Goal: Navigation & Orientation: Find specific page/section

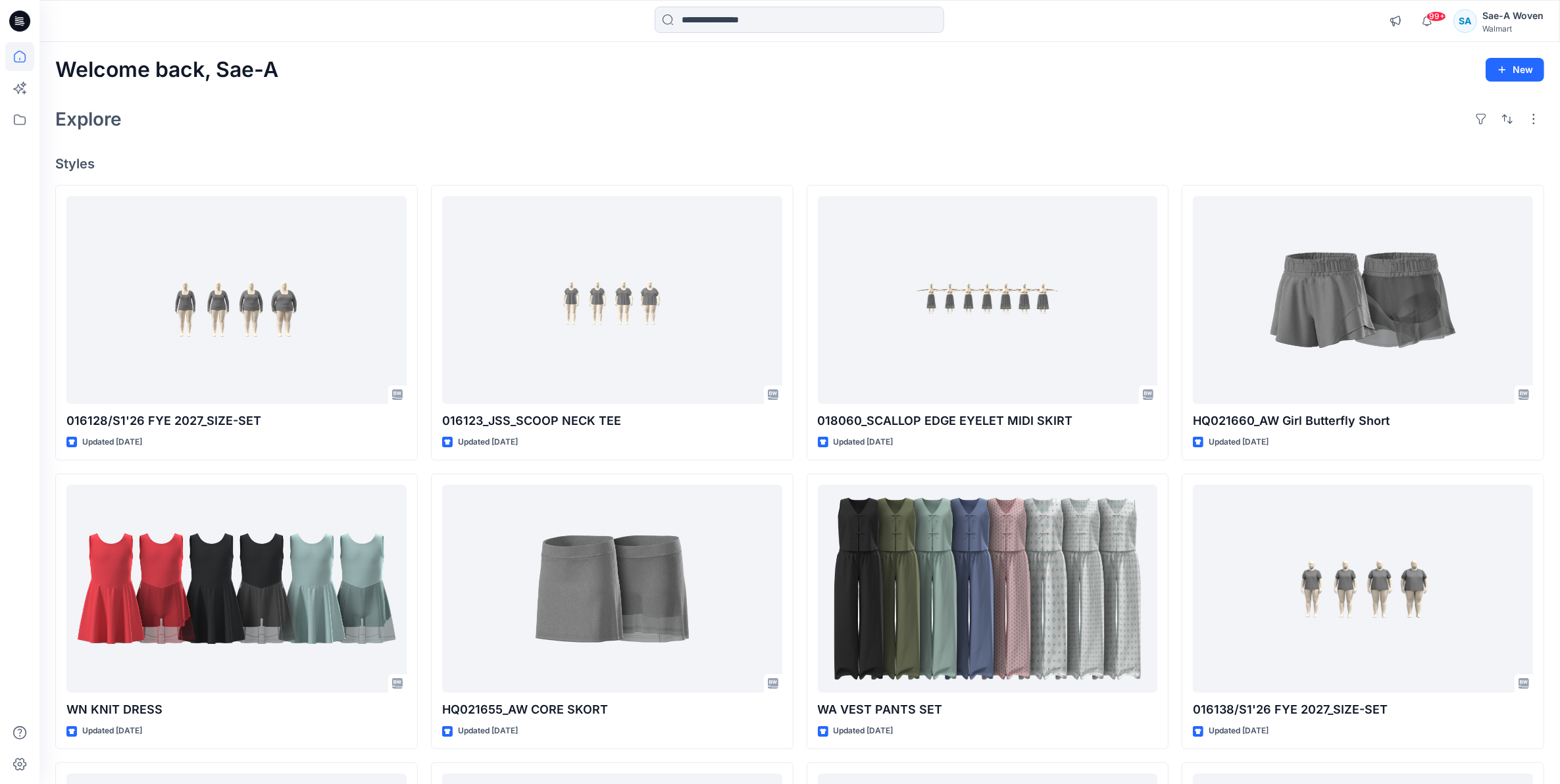
click at [16, 20] on icon at bounding box center [17, 20] width 4 height 1
click at [20, 58] on icon at bounding box center [19, 56] width 29 height 29
click at [24, 16] on icon at bounding box center [20, 21] width 21 height 21
click at [1535, 15] on div "Sae-A Woven" at bounding box center [1513, 16] width 61 height 16
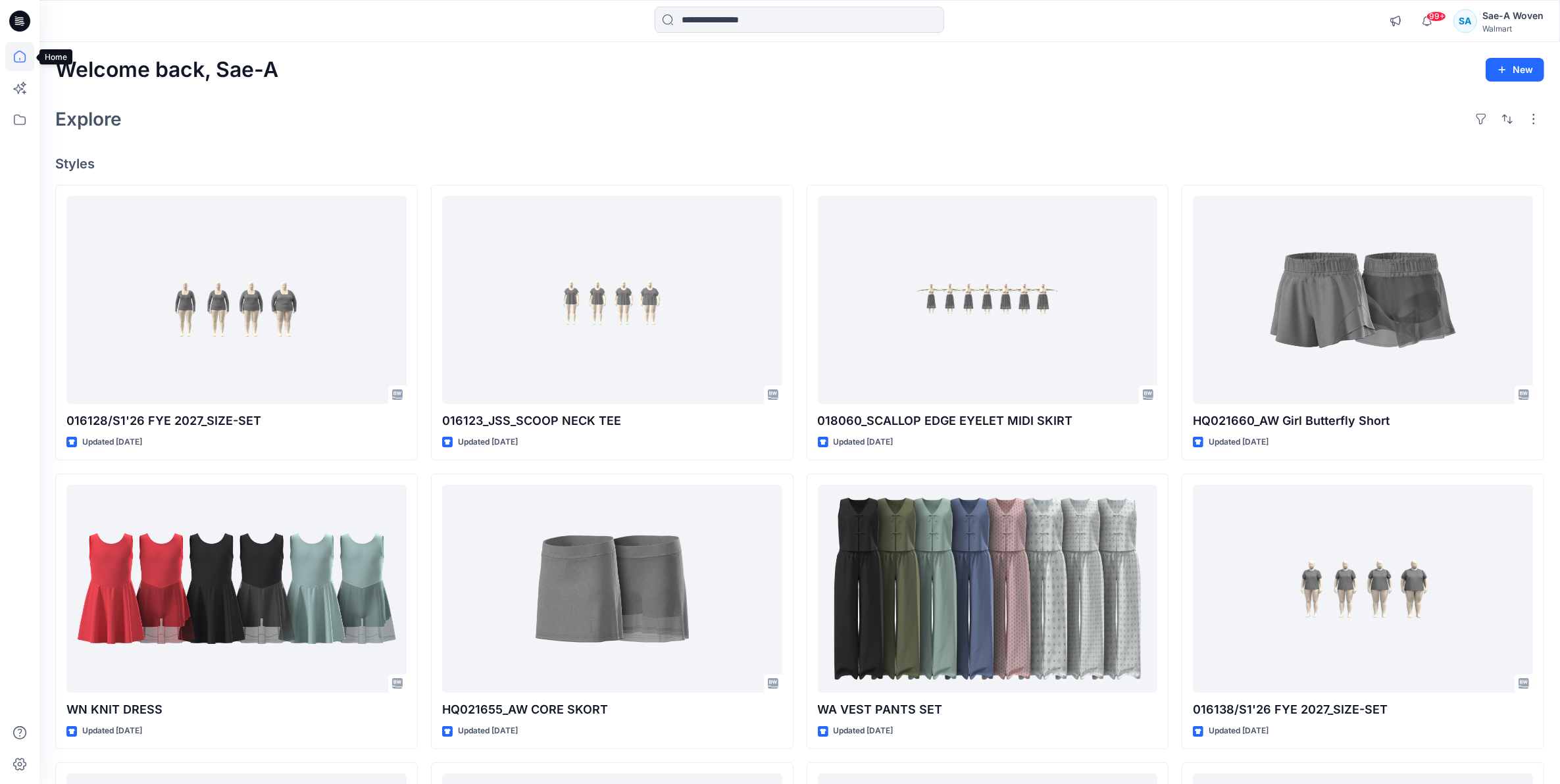
click at [8, 60] on icon at bounding box center [19, 56] width 29 height 29
click at [26, 21] on icon at bounding box center [20, 21] width 21 height 21
click at [28, 125] on icon at bounding box center [19, 119] width 29 height 29
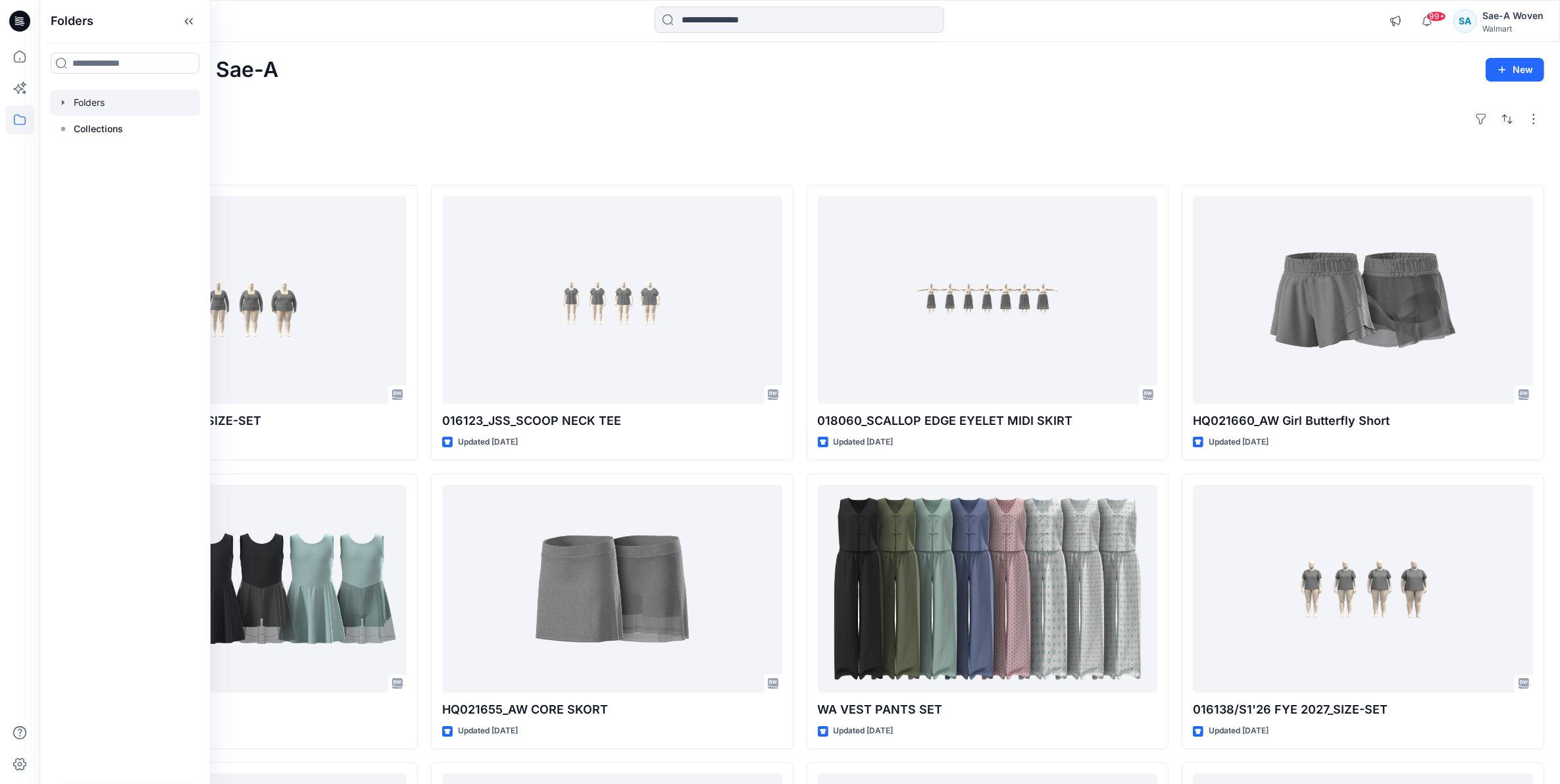
click at [103, 100] on div at bounding box center [125, 102] width 150 height 26
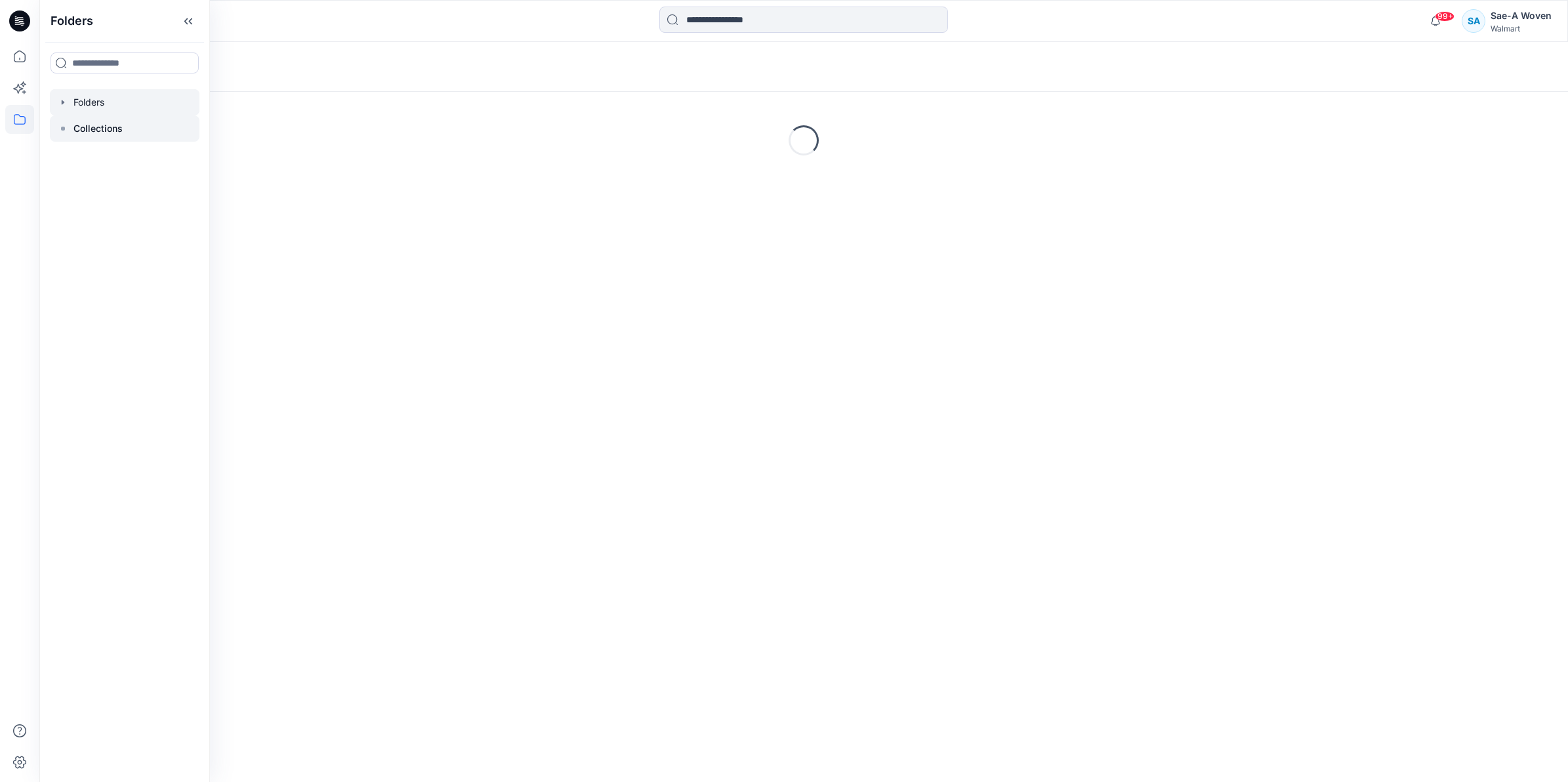
click at [96, 132] on p "Collections" at bounding box center [98, 129] width 49 height 15
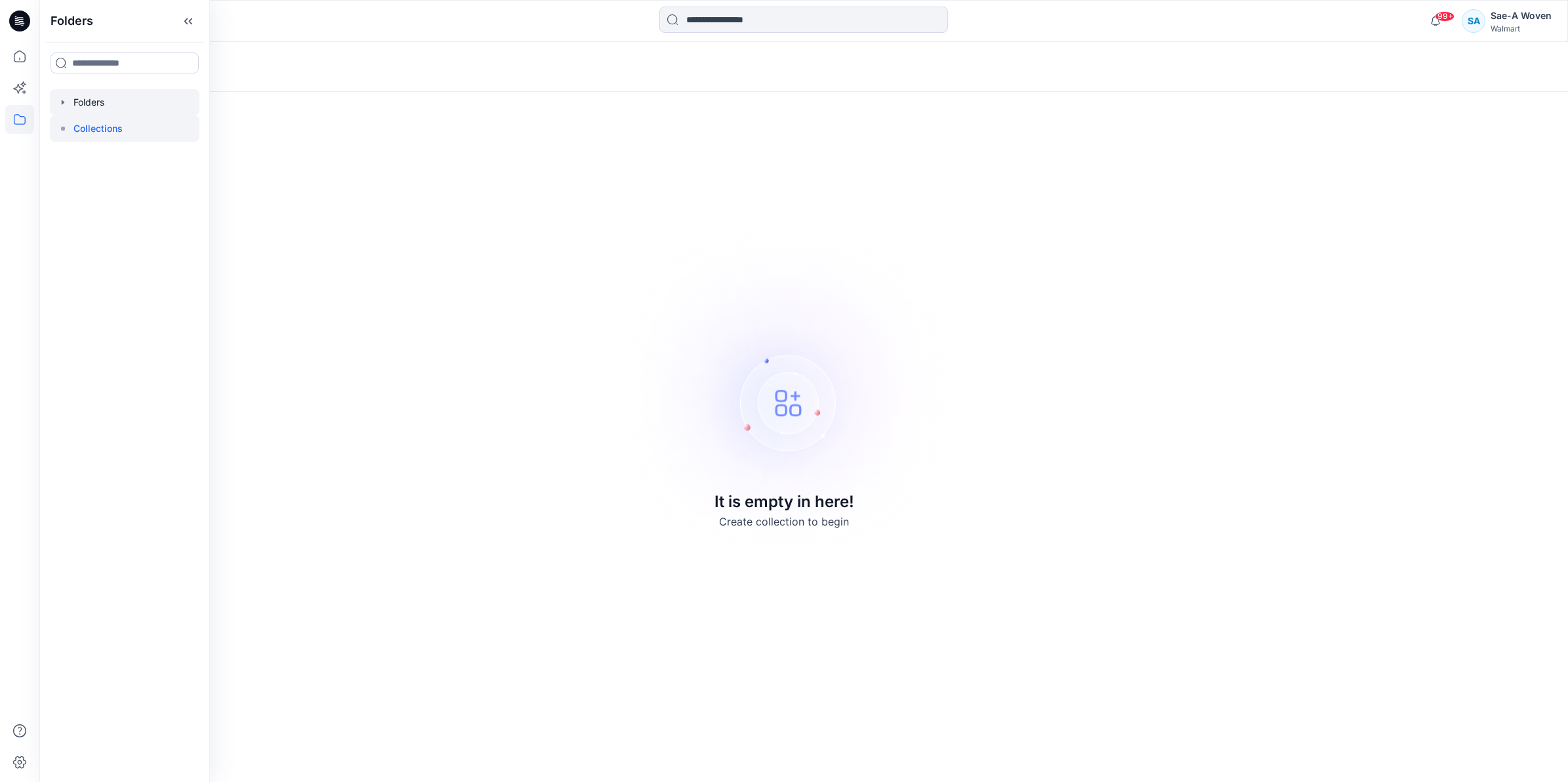
click at [96, 94] on div at bounding box center [124, 102] width 150 height 26
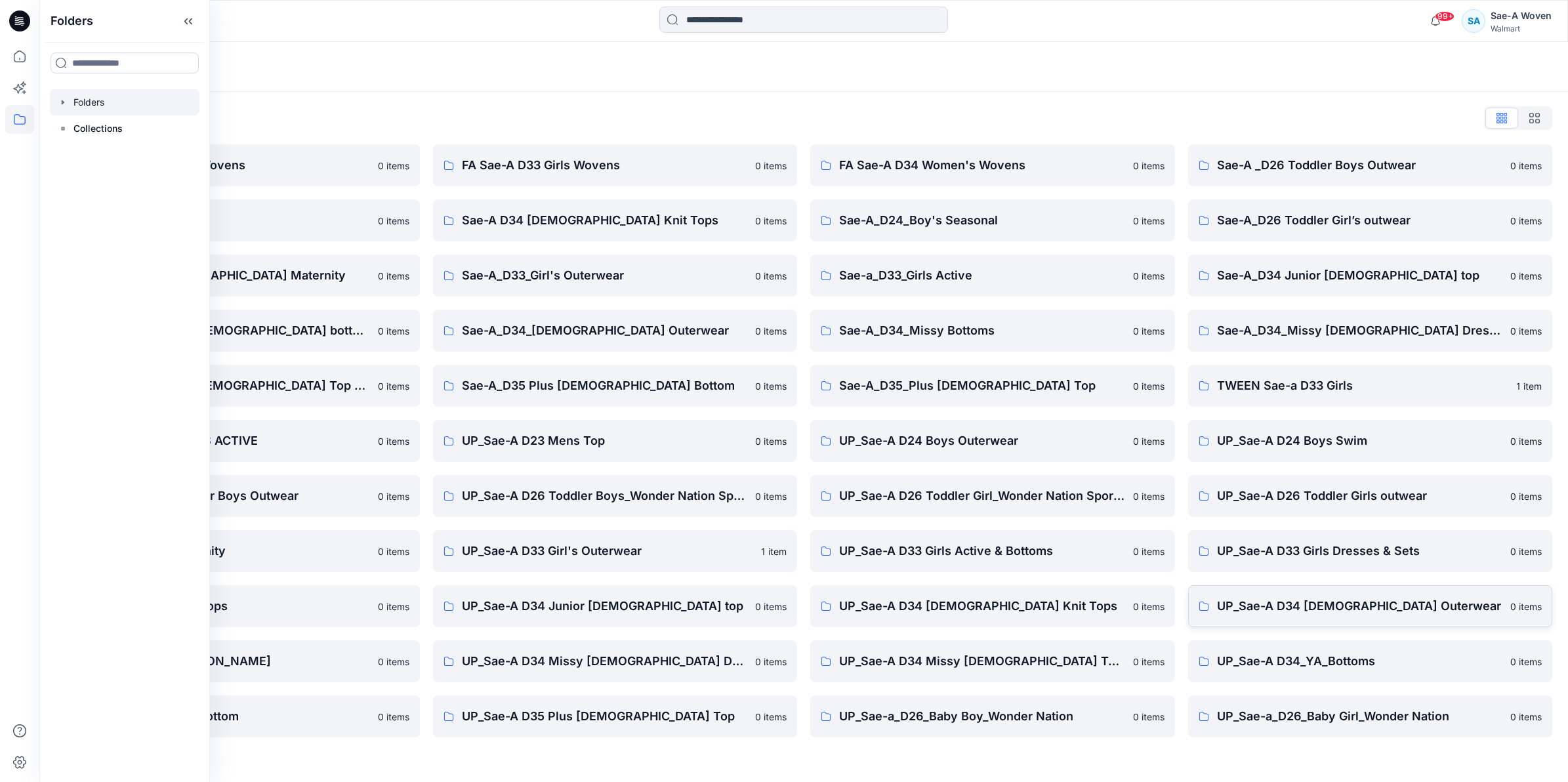
click at [1273, 601] on p "UP_Sae-A D34 [DEMOGRAPHIC_DATA] Outerwear" at bounding box center [1360, 606] width 286 height 18
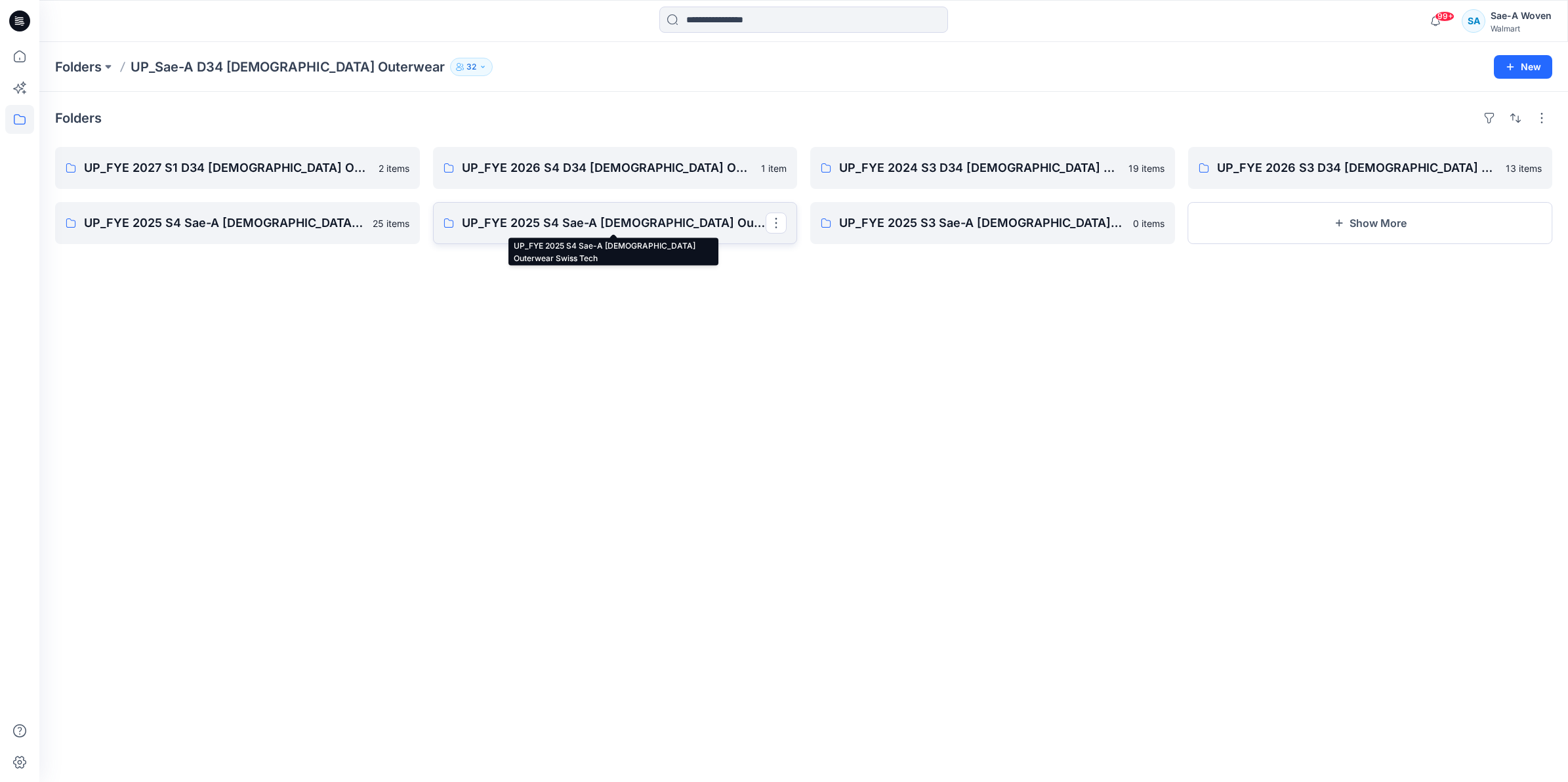
click at [698, 231] on p "UP_FYE 2025 S4 Sae-A [DEMOGRAPHIC_DATA] Outerwear Swiss Tech" at bounding box center [614, 223] width 304 height 18
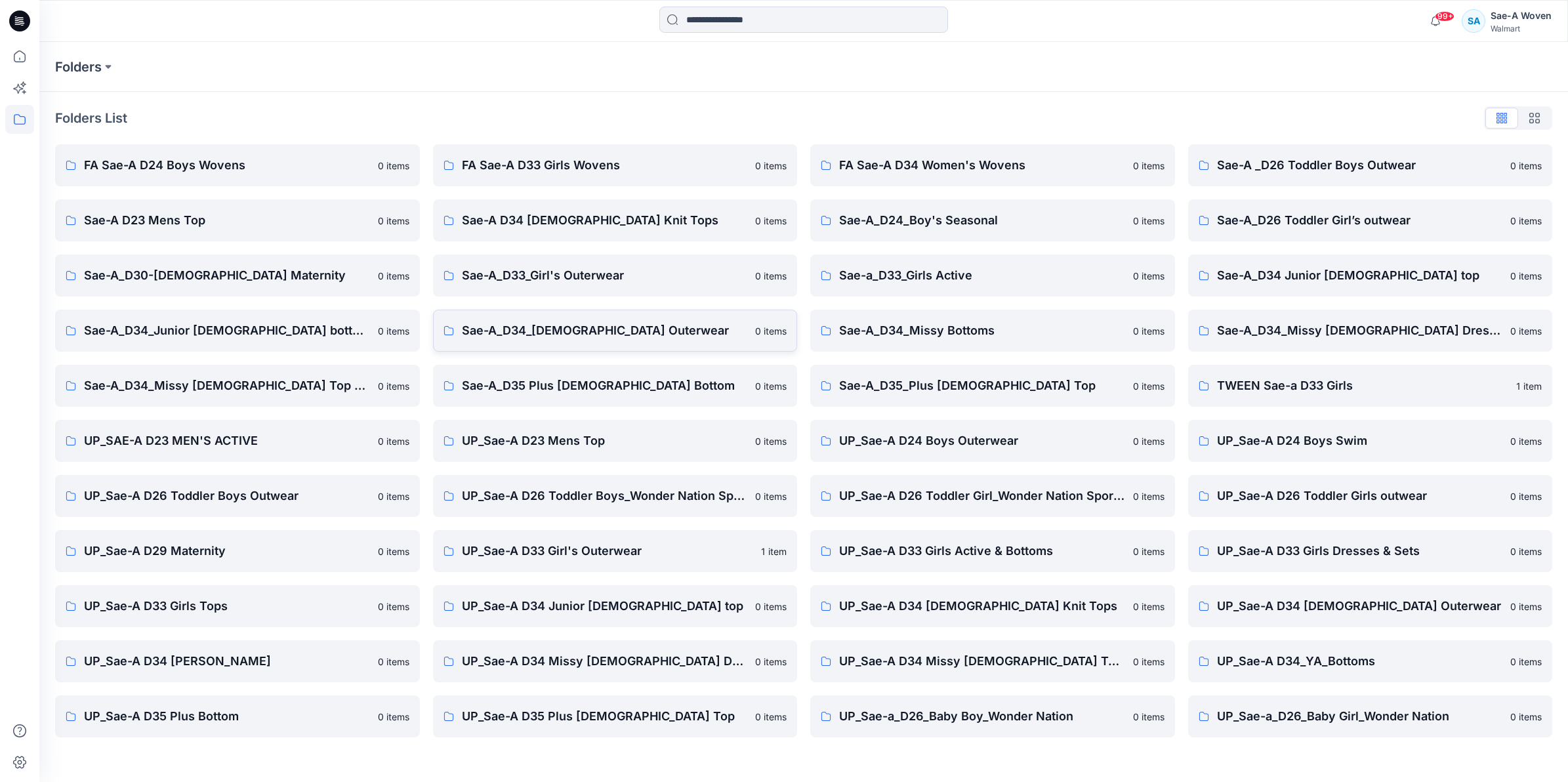
click at [577, 337] on p "Sae-A_D34_[DEMOGRAPHIC_DATA] Outerwear" at bounding box center [605, 331] width 286 height 18
click at [545, 339] on p "Sae-A_D34_[DEMOGRAPHIC_DATA] Outerwear" at bounding box center [605, 331] width 286 height 18
click at [102, 53] on div "Folders" at bounding box center [804, 67] width 1529 height 50
click at [1320, 609] on p "UP_Sae-A D34 [DEMOGRAPHIC_DATA] Outerwear" at bounding box center [1360, 606] width 286 height 18
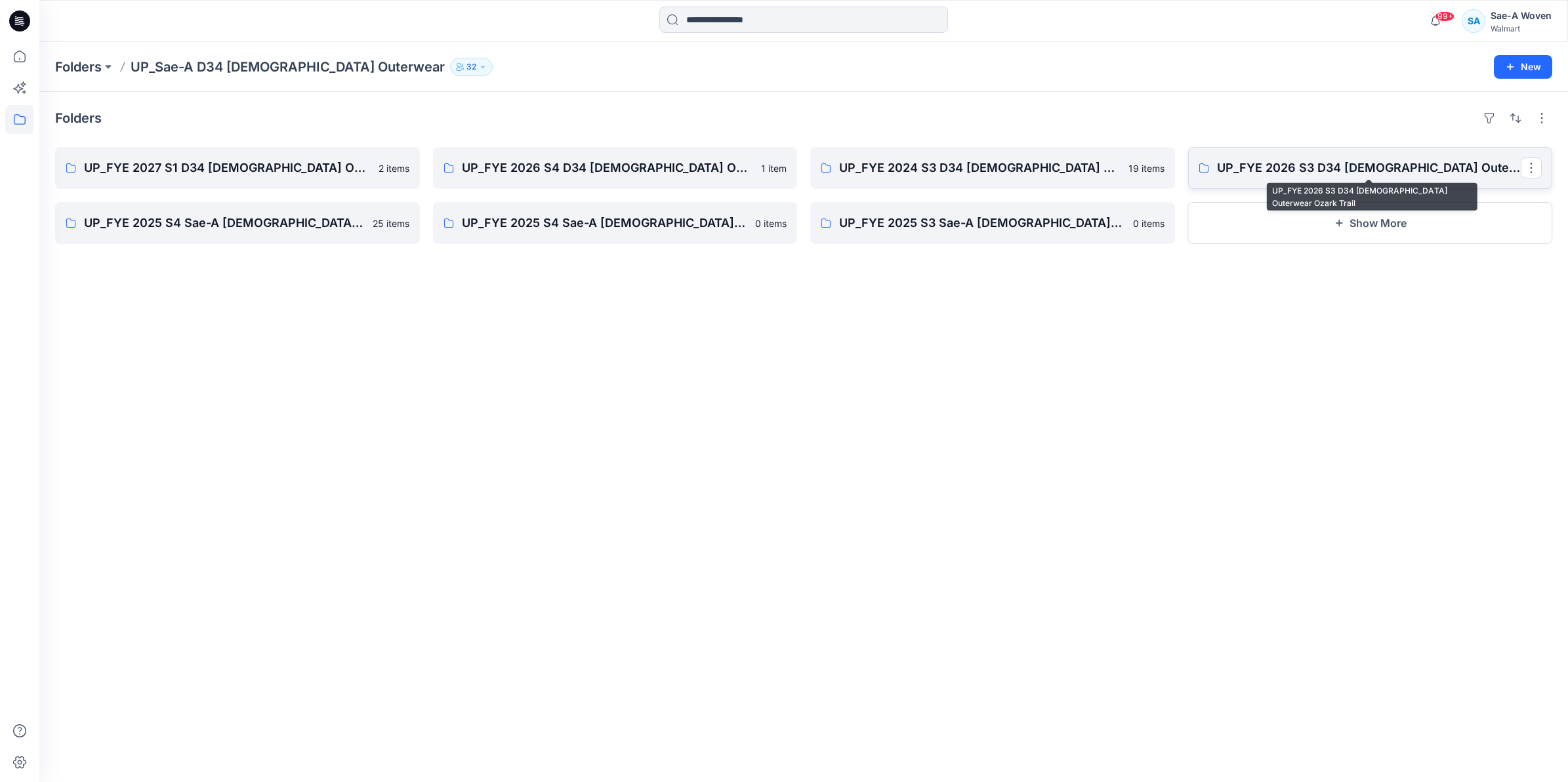
click at [1334, 166] on p "UP_FYE 2026 S3 D34 [DEMOGRAPHIC_DATA] Outerwear Ozark Trail" at bounding box center [1369, 168] width 304 height 18
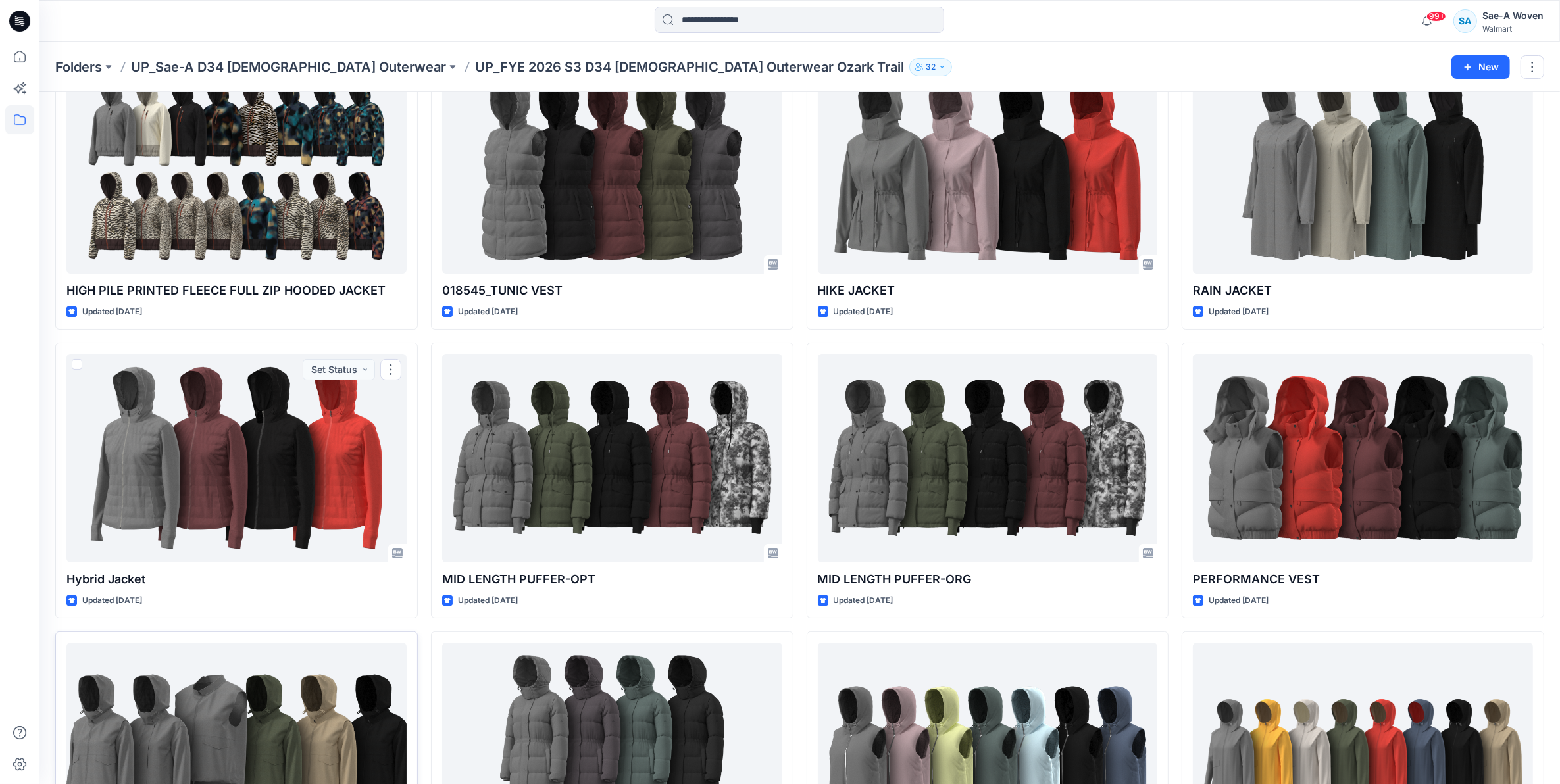
scroll to position [281, 0]
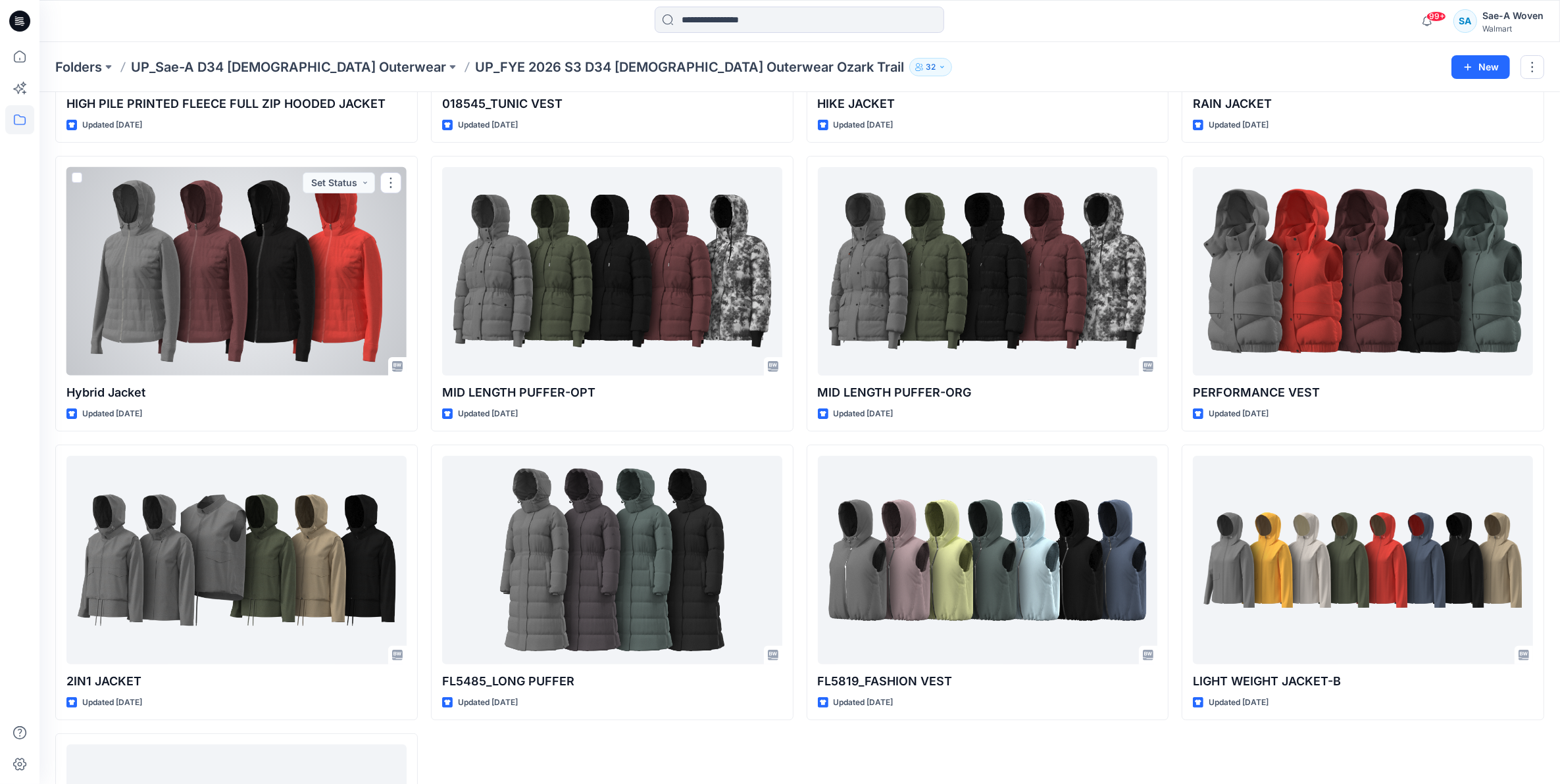
drag, startPoint x: 202, startPoint y: 333, endPoint x: 190, endPoint y: 333, distance: 12.0
click at [202, 333] on div at bounding box center [236, 271] width 340 height 209
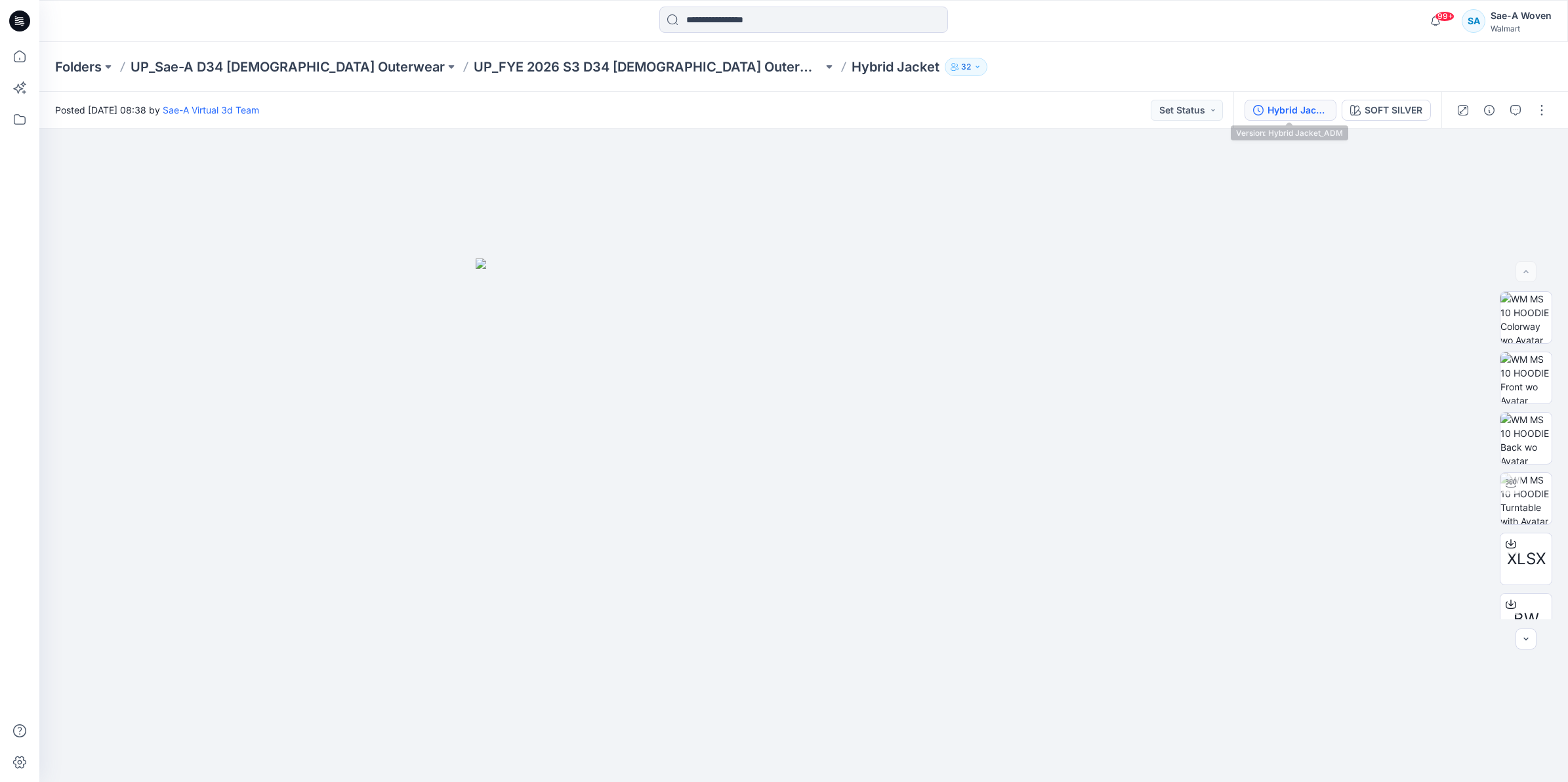
click at [1286, 117] on button "Hybrid Jacket_ADM" at bounding box center [1290, 110] width 92 height 21
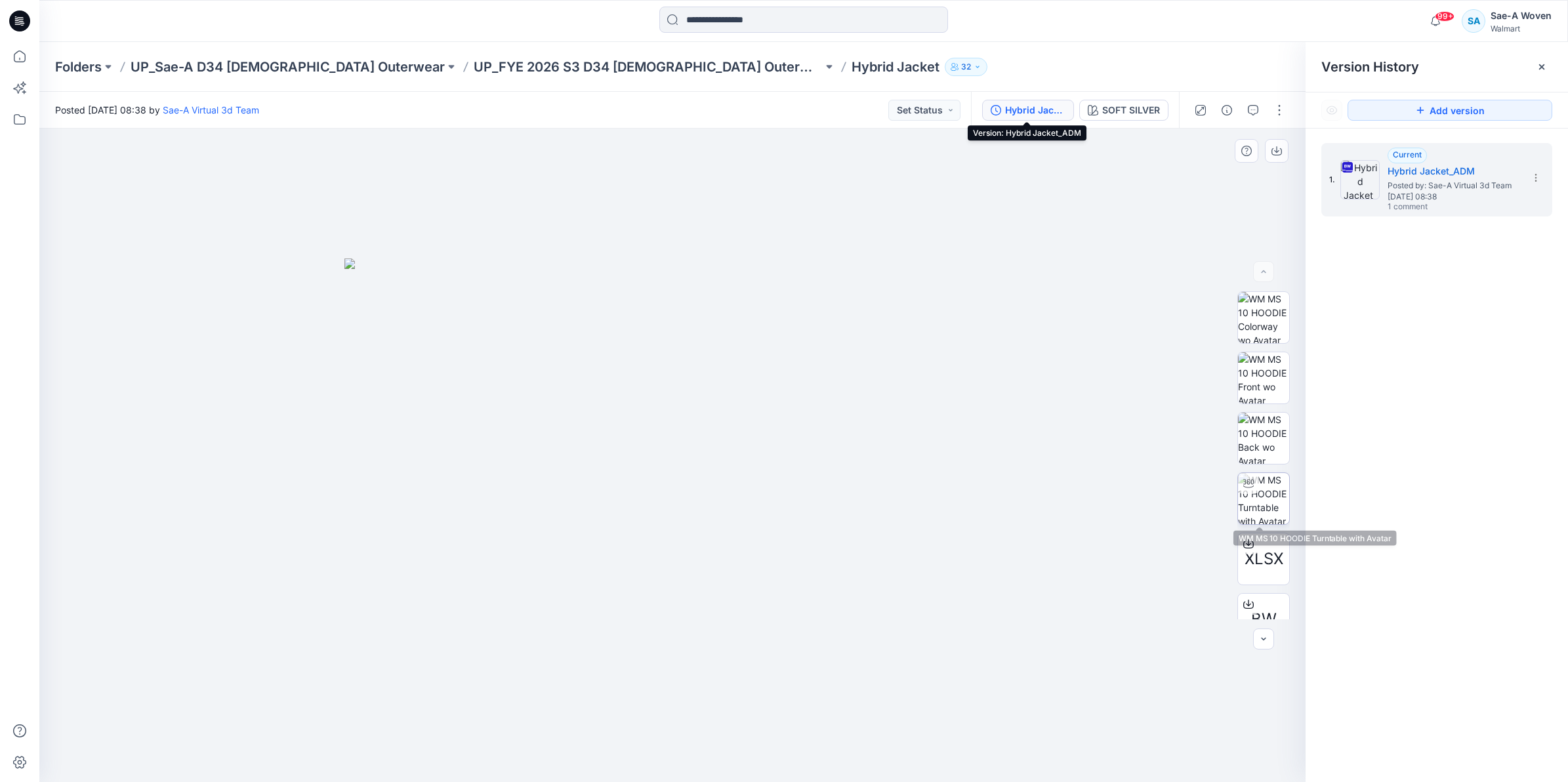
click at [1251, 506] on img at bounding box center [1264, 499] width 51 height 51
drag, startPoint x: 678, startPoint y: 340, endPoint x: 671, endPoint y: 463, distance: 123.2
drag, startPoint x: 677, startPoint y: 487, endPoint x: 677, endPoint y: 442, distance: 45.0
click at [677, 442] on img at bounding box center [672, 428] width 1022 height 707
drag, startPoint x: 795, startPoint y: 430, endPoint x: 739, endPoint y: 376, distance: 77.8
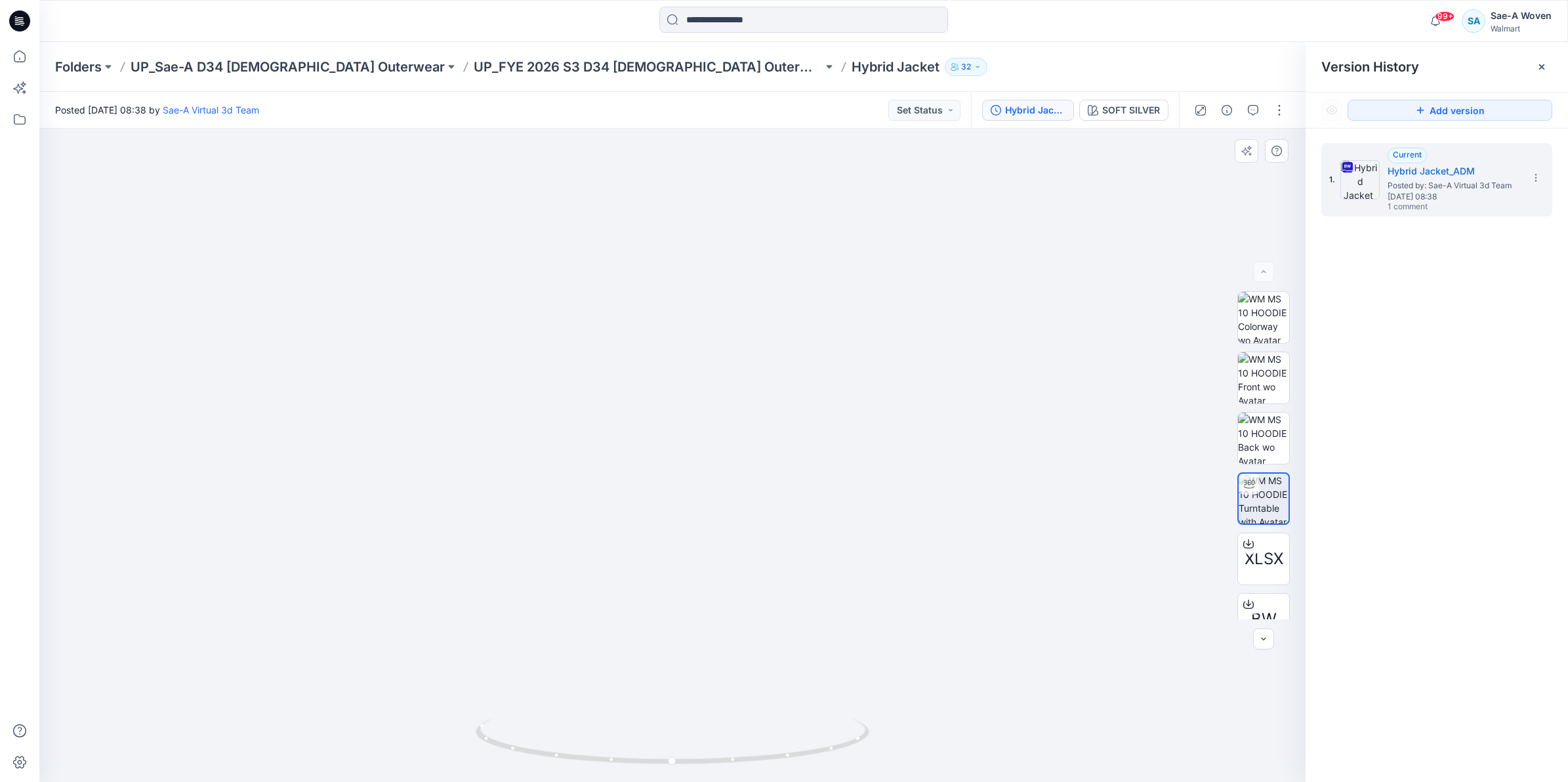
click at [739, 376] on img at bounding box center [672, 418] width 1022 height 730
drag, startPoint x: 588, startPoint y: 765, endPoint x: 791, endPoint y: 759, distance: 203.1
click at [791, 759] on icon at bounding box center [674, 743] width 397 height 49
drag, startPoint x: 743, startPoint y: 762, endPoint x: 655, endPoint y: 773, distance: 88.7
click at [655, 773] on div at bounding box center [673, 749] width 394 height 65
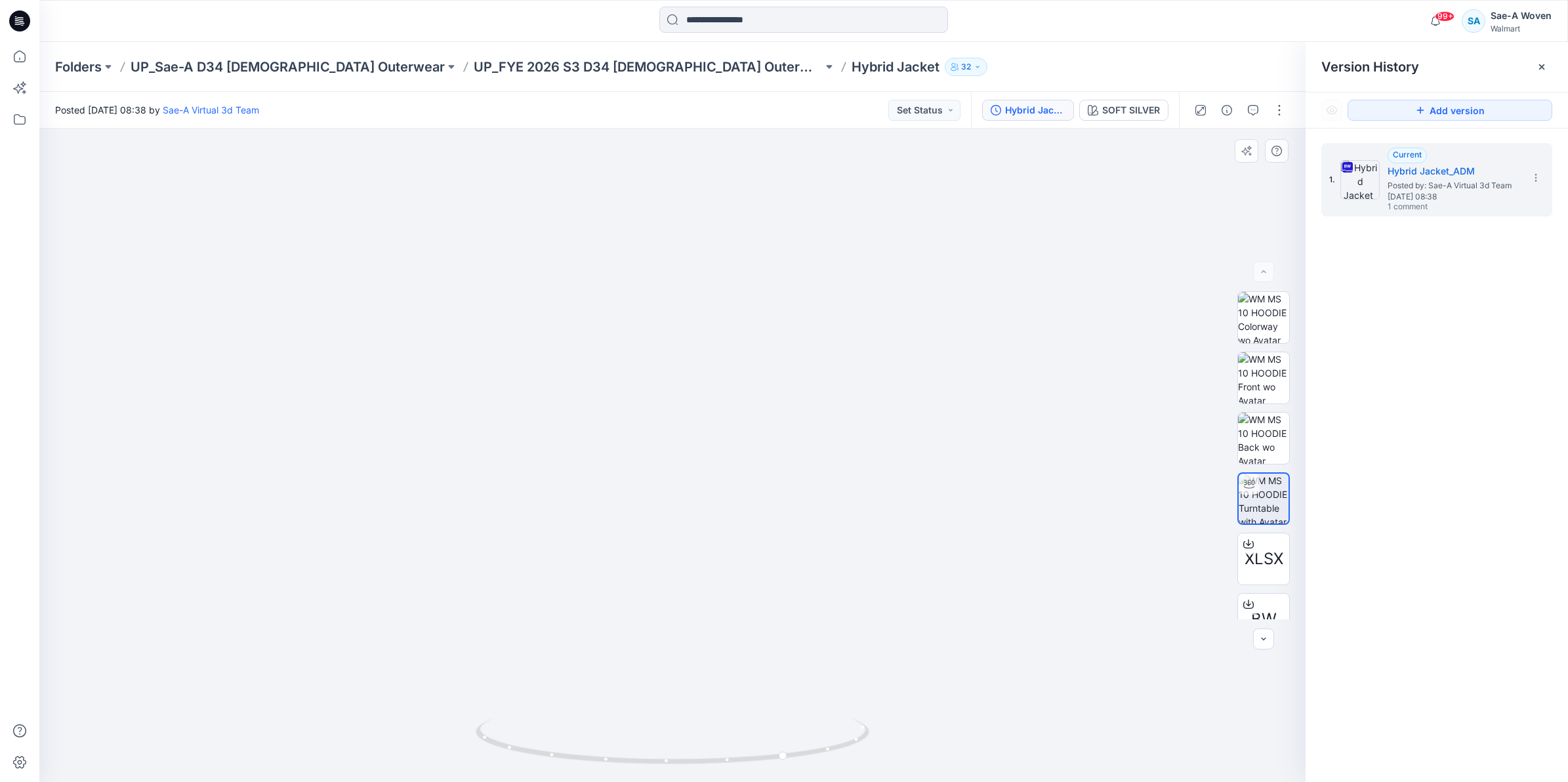
drag, startPoint x: 765, startPoint y: 447, endPoint x: 769, endPoint y: 520, distance: 73.1
click at [769, 520] on img at bounding box center [672, 431] width 1095 height 702
drag, startPoint x: 703, startPoint y: 762, endPoint x: 617, endPoint y: 771, distance: 86.5
click at [617, 771] on div at bounding box center [673, 749] width 394 height 65
drag, startPoint x: 652, startPoint y: 528, endPoint x: 637, endPoint y: 365, distance: 163.7
